Goal: Task Accomplishment & Management: Use online tool/utility

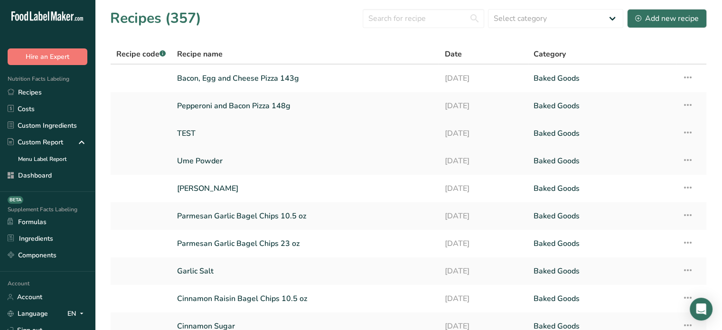
click at [197, 129] on link "TEST" at bounding box center [305, 133] width 256 height 20
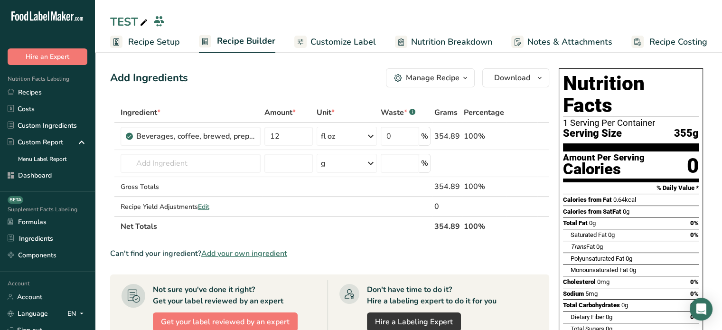
click at [353, 36] on span "Customize Label" at bounding box center [342, 42] width 65 height 13
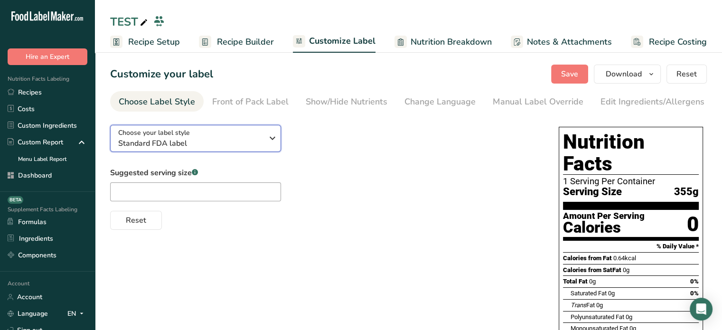
click at [268, 138] on icon "button" at bounding box center [272, 138] width 11 height 17
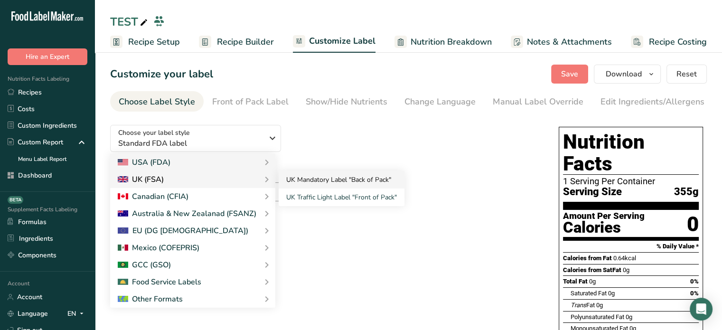
click at [304, 186] on link "UK Mandatory Label "Back of Pack"" at bounding box center [342, 180] width 126 height 18
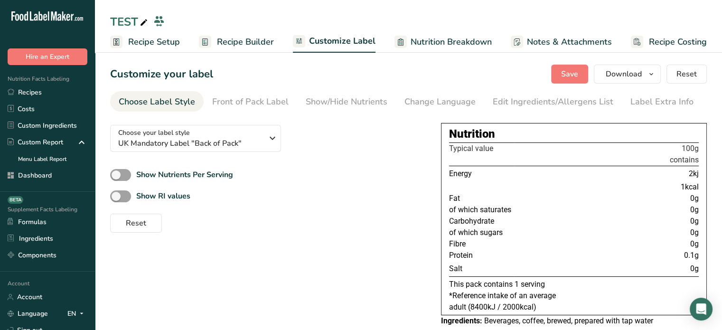
click at [366, 190] on div "Show RI values" at bounding box center [268, 196] width 316 height 16
